Goal: Complete application form

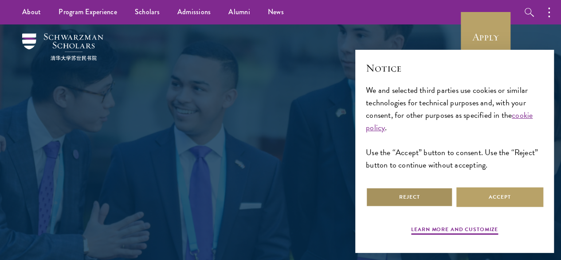
click at [439, 191] on button "Reject" at bounding box center [409, 197] width 87 height 20
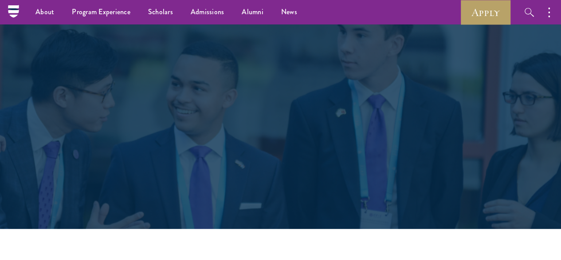
scroll to position [44, 0]
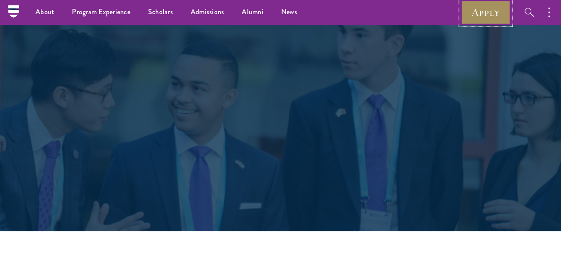
click at [482, 8] on link "Apply" at bounding box center [486, 12] width 50 height 24
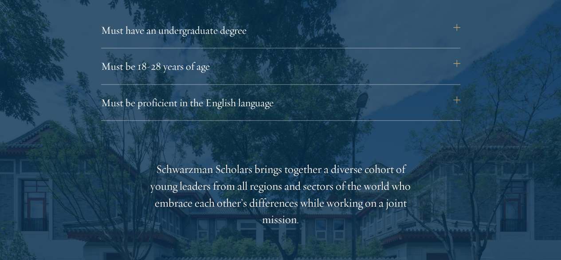
scroll to position [1255, 0]
click at [417, 67] on div "Must have an undergraduate degree Applicants who are currently enrolled in unde…" at bounding box center [280, 69] width 359 height 101
click at [461, 77] on div "Eligibility In addition to demonstrating extraordinary leadership skills, the a…" at bounding box center [280, 217] width 479 height 638
click at [455, 91] on button "Must be proficient in the English language" at bounding box center [285, 101] width 359 height 21
click at [464, 91] on button "Must be proficient in the English language" at bounding box center [285, 101] width 359 height 21
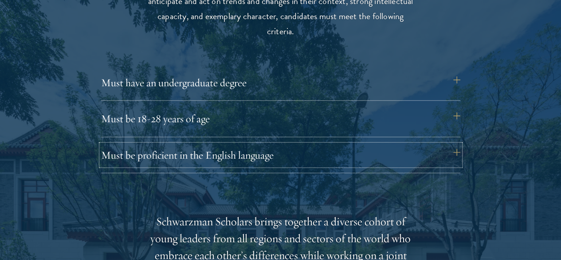
scroll to position [1200, 0]
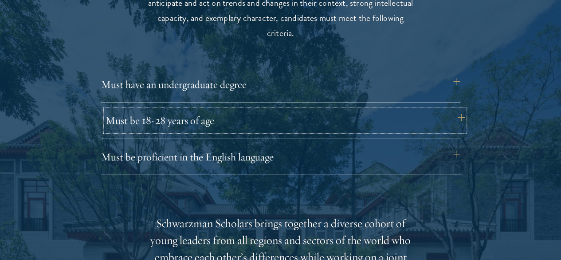
click at [454, 110] on button "Must be 18-28 years of age" at bounding box center [285, 120] width 359 height 21
click at [343, 111] on button "Must be 18-28 years of age" at bounding box center [285, 120] width 359 height 21
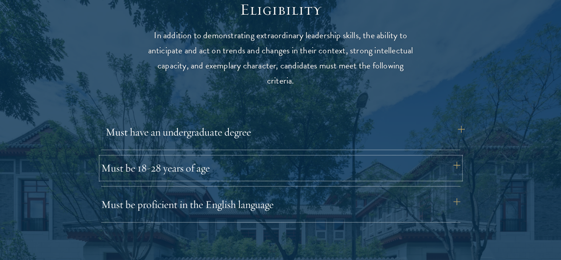
scroll to position [1153, 0]
click at [303, 125] on button "Must have an undergraduate degree" at bounding box center [285, 131] width 359 height 21
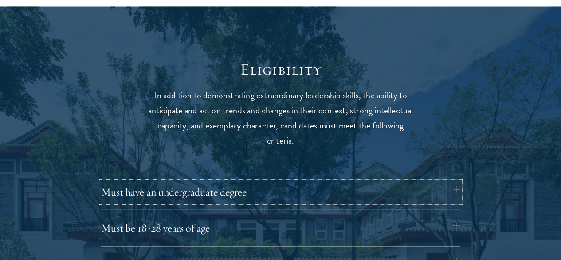
scroll to position [1089, 0]
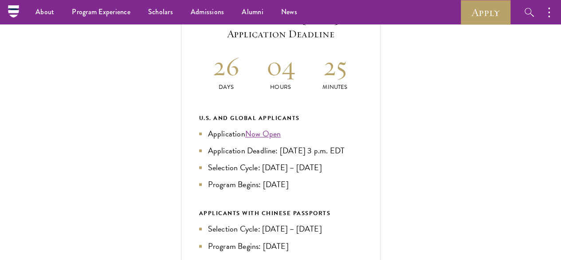
scroll to position [355, 0]
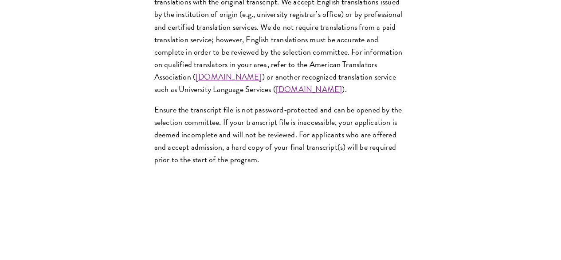
scroll to position [1517, 0]
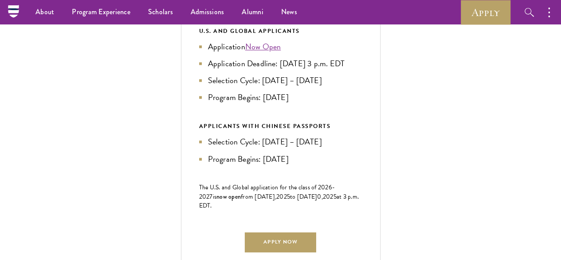
scroll to position [439, 0]
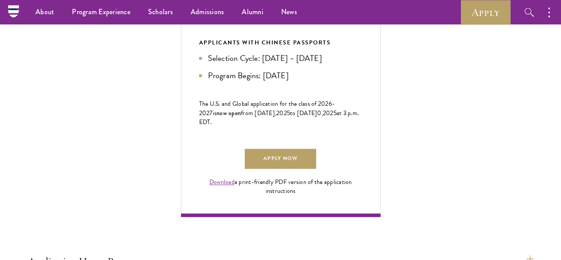
scroll to position [527, 0]
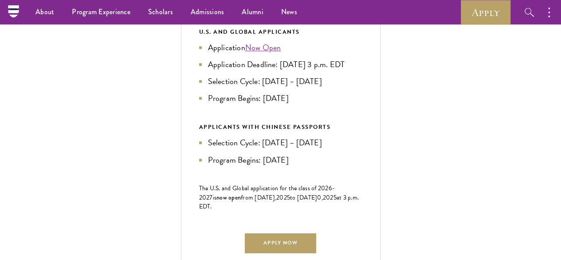
scroll to position [438, 0]
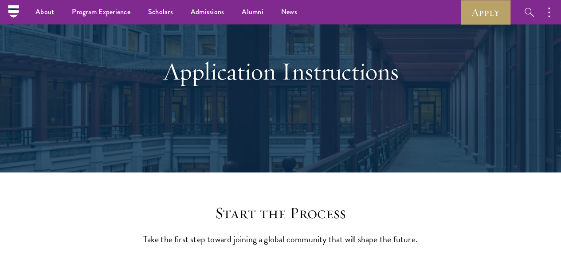
scroll to position [53, 0]
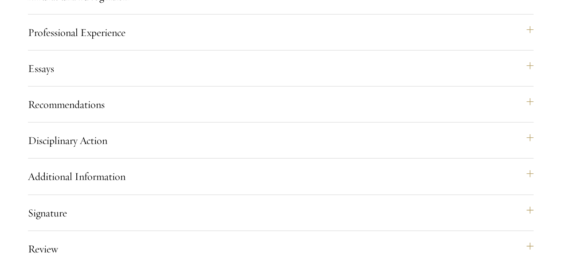
scroll to position [1008, 0]
